Goal: Task Accomplishment & Management: Use online tool/utility

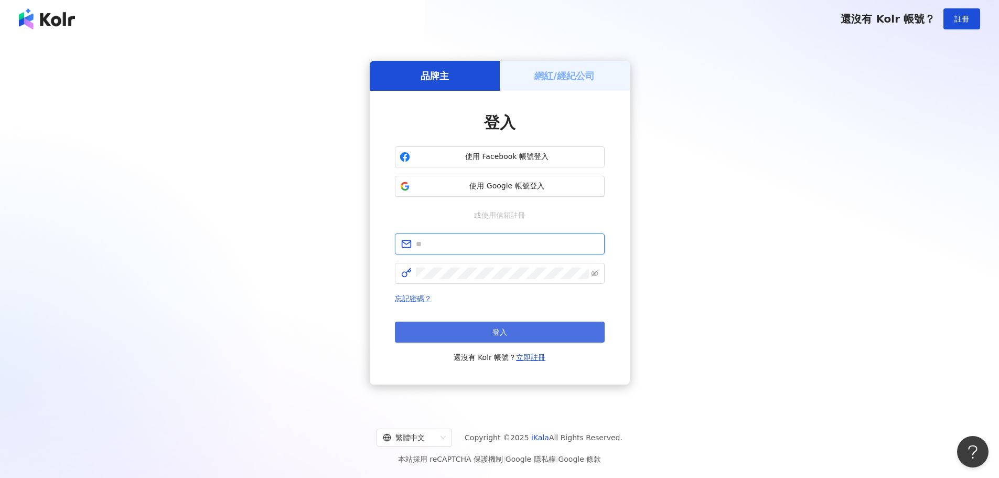
type input "**********"
click at [487, 333] on button "登入" at bounding box center [500, 331] width 210 height 21
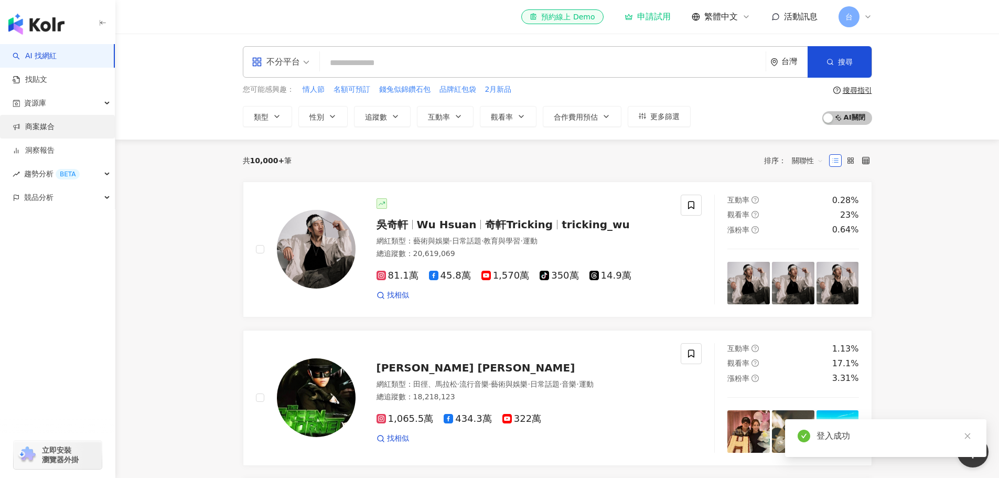
click at [55, 125] on link "商案媒合" at bounding box center [34, 127] width 42 height 10
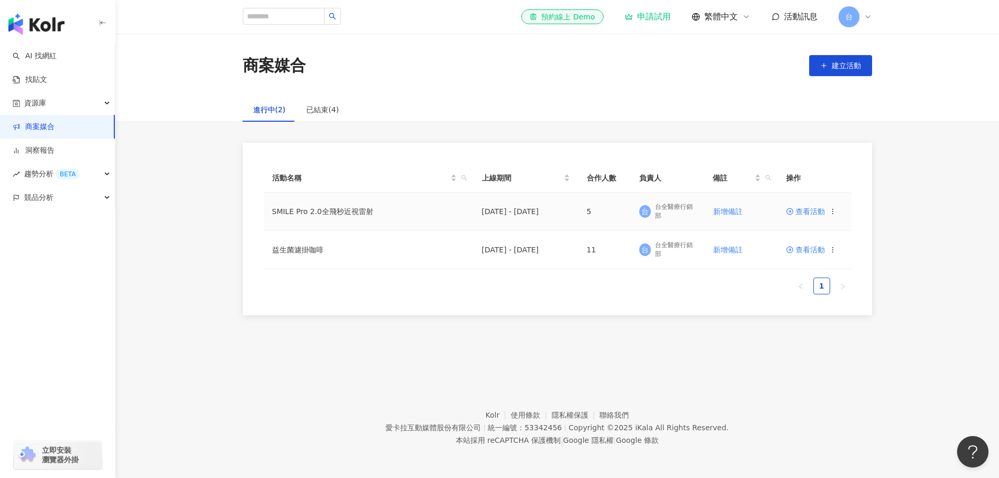
click at [808, 209] on span "查看活動" at bounding box center [805, 211] width 39 height 7
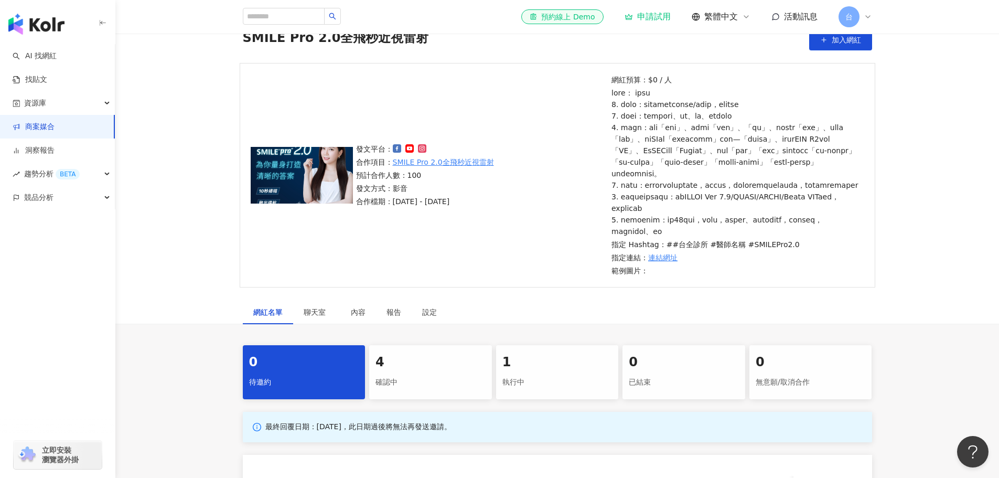
scroll to position [210, 0]
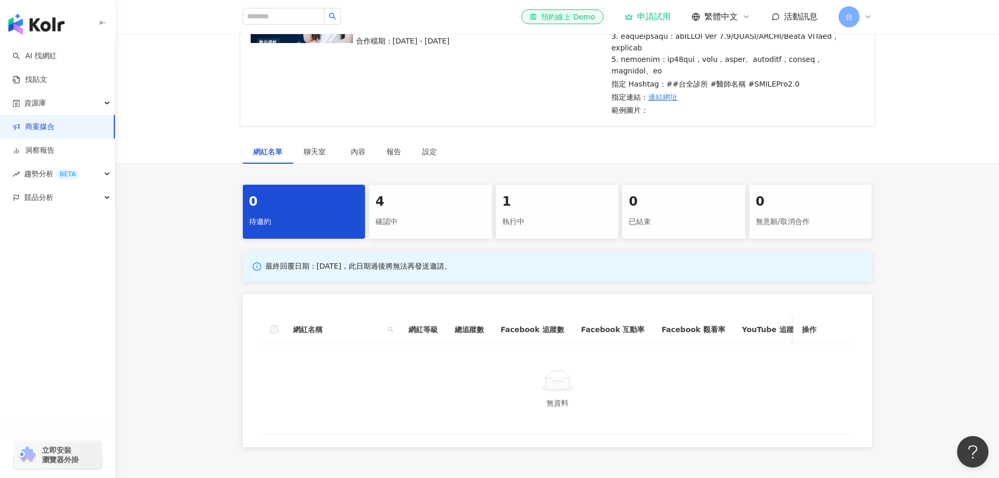
click at [440, 231] on div "確認中" at bounding box center [430, 222] width 110 height 18
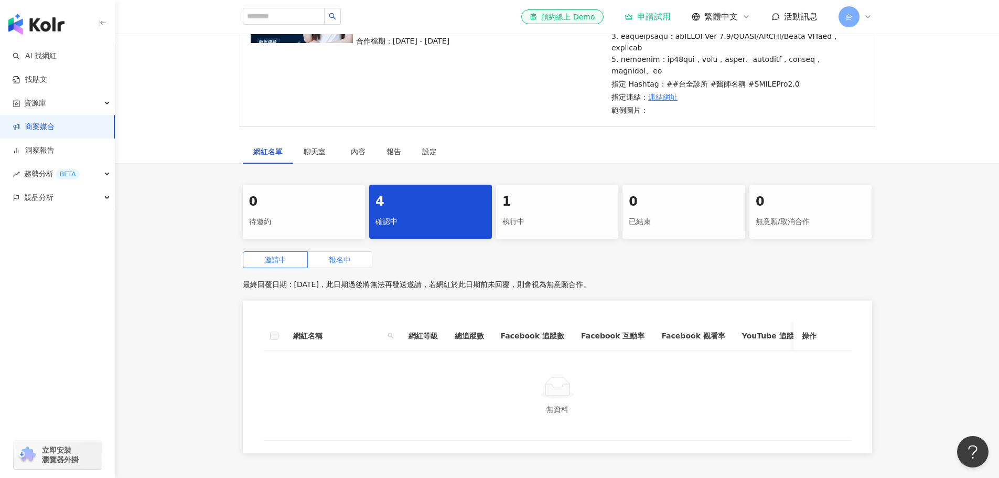
click at [351, 268] on label "報名中" at bounding box center [340, 259] width 64 height 17
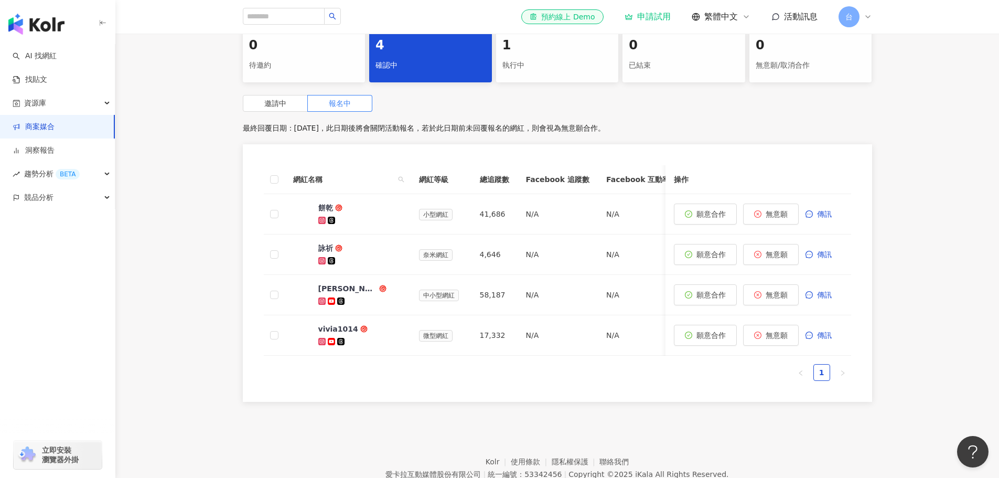
scroll to position [367, 0]
click at [327, 293] on div "[PERSON_NAME]" at bounding box center [347, 287] width 59 height 10
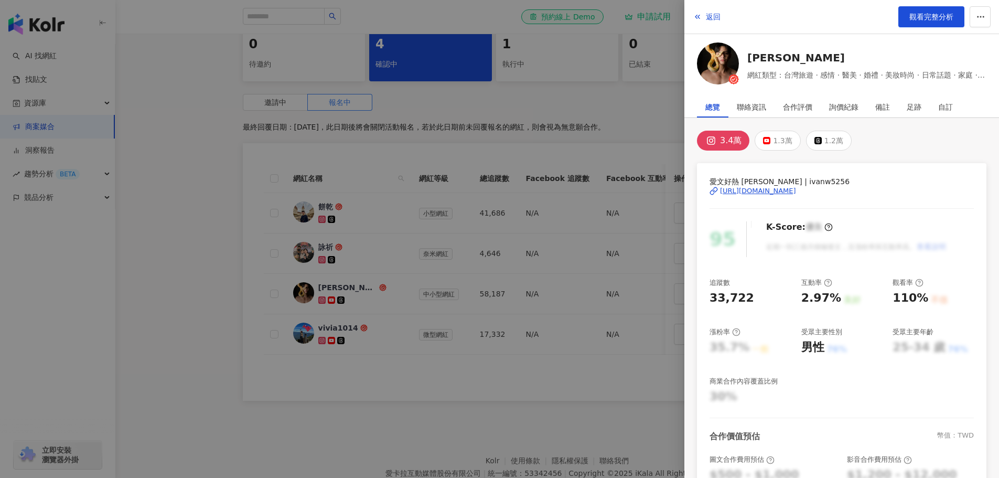
click at [190, 229] on div at bounding box center [499, 239] width 999 height 478
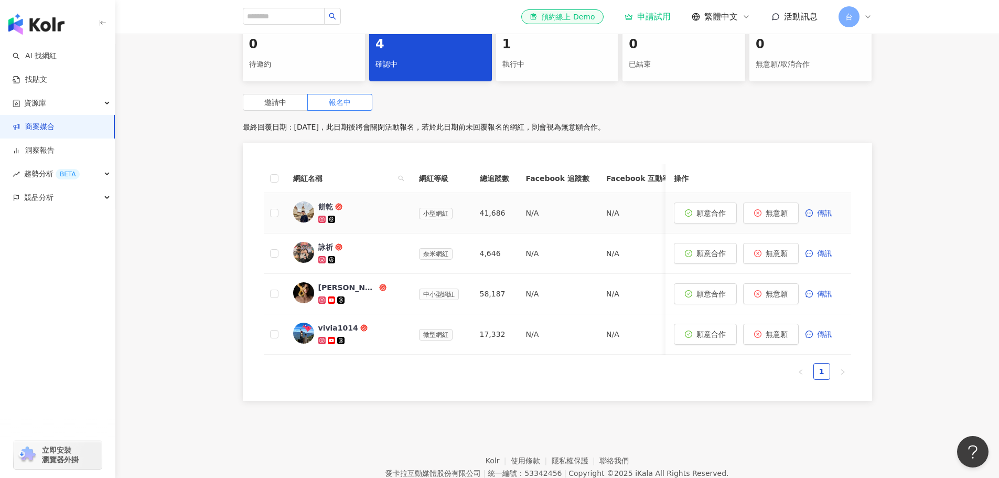
click at [324, 212] on div "餅乾" at bounding box center [325, 206] width 15 height 10
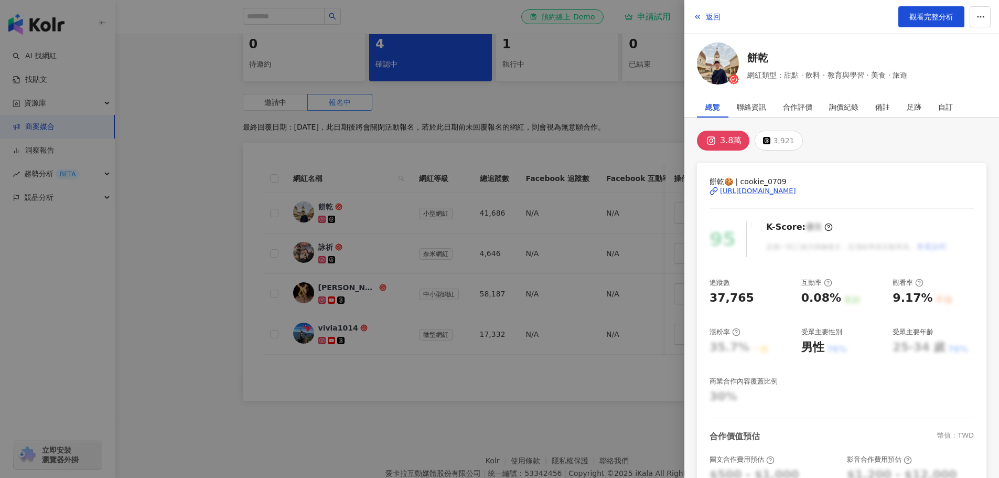
click at [766, 192] on div "[URL][DOMAIN_NAME]" at bounding box center [758, 190] width 76 height 9
